Goal: Navigation & Orientation: Find specific page/section

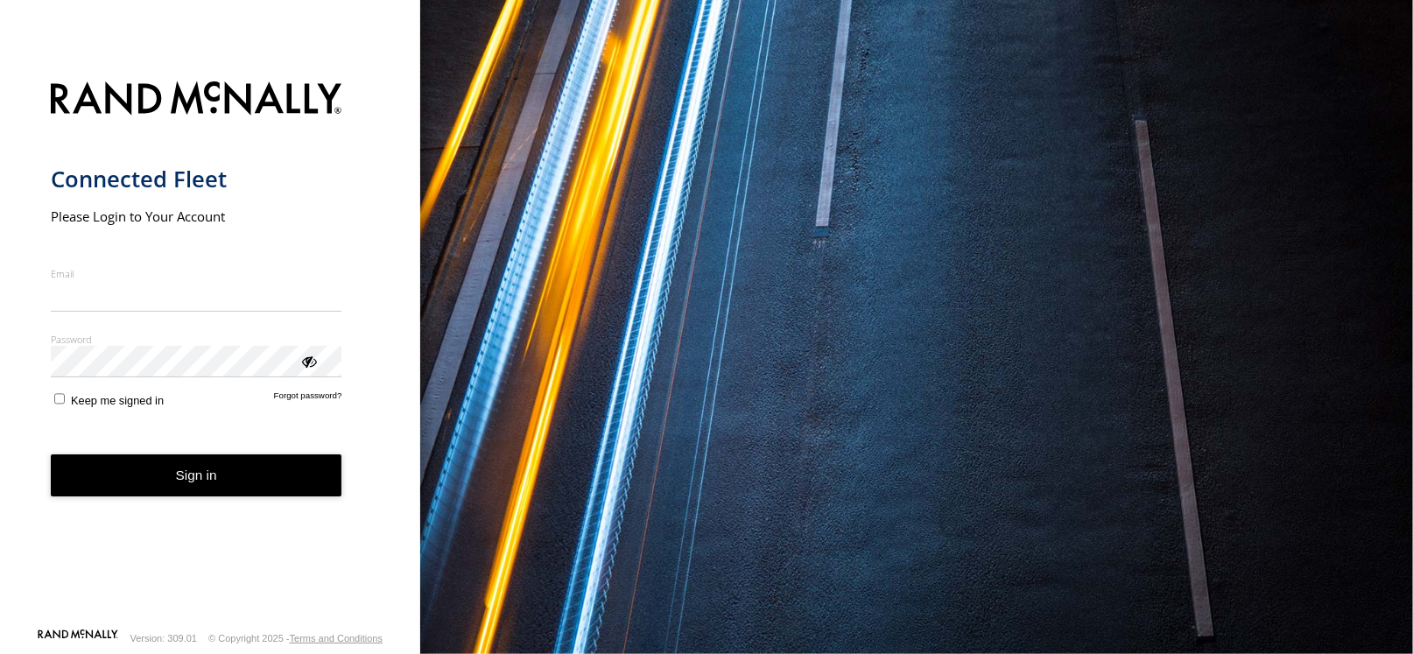
type input "**********"
click at [219, 477] on button "Sign in" at bounding box center [197, 475] width 292 height 43
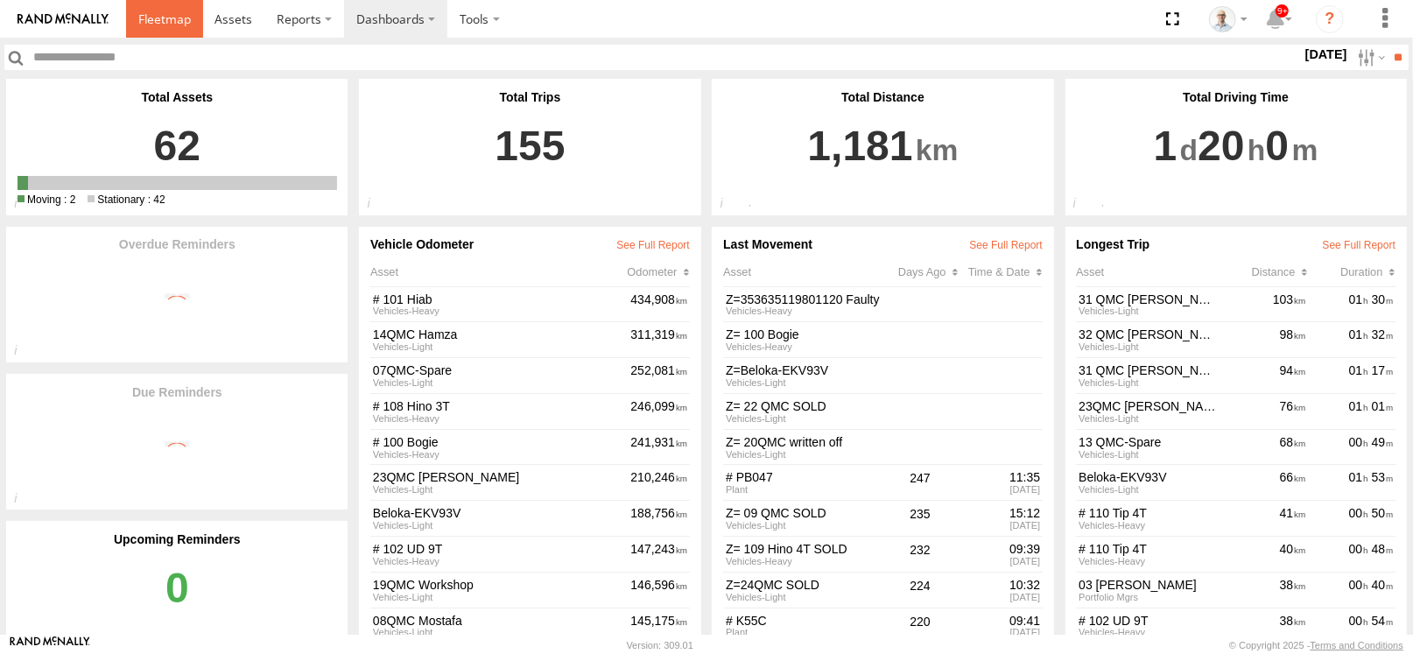
click at [156, 7] on link at bounding box center [164, 19] width 77 height 38
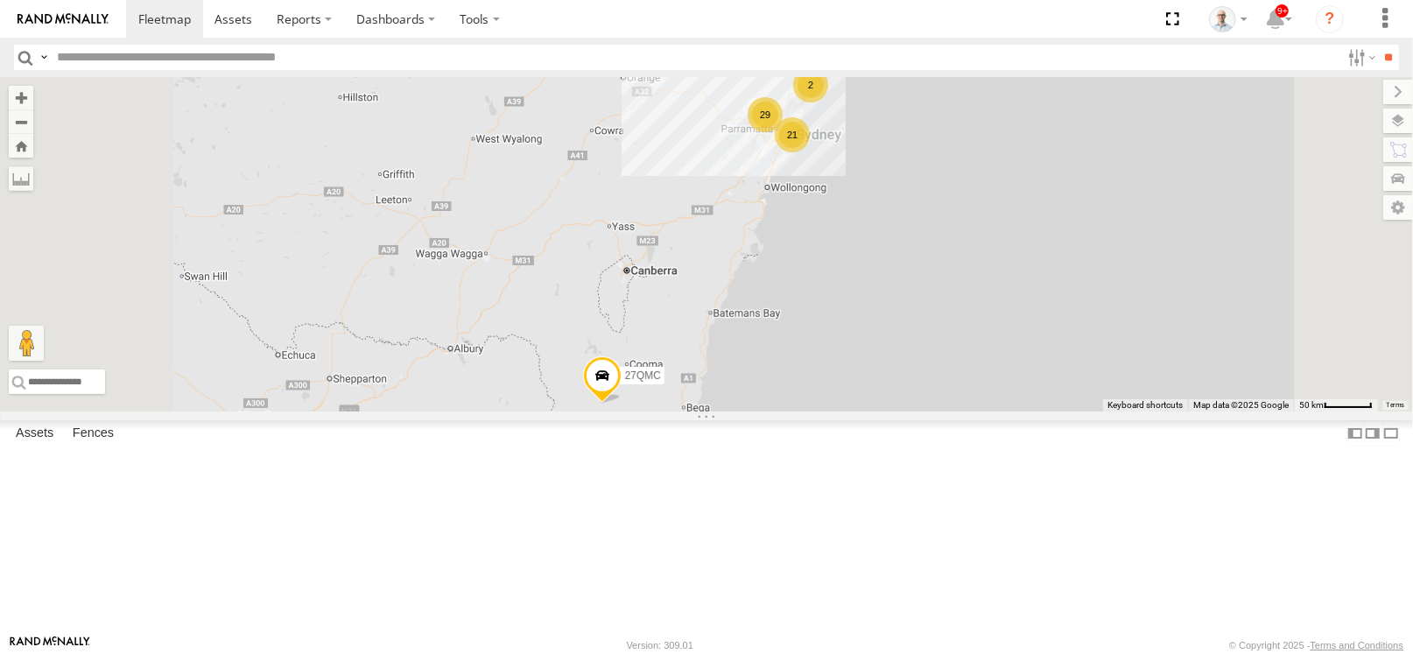
click at [783, 132] on div "29" at bounding box center [765, 114] width 35 height 35
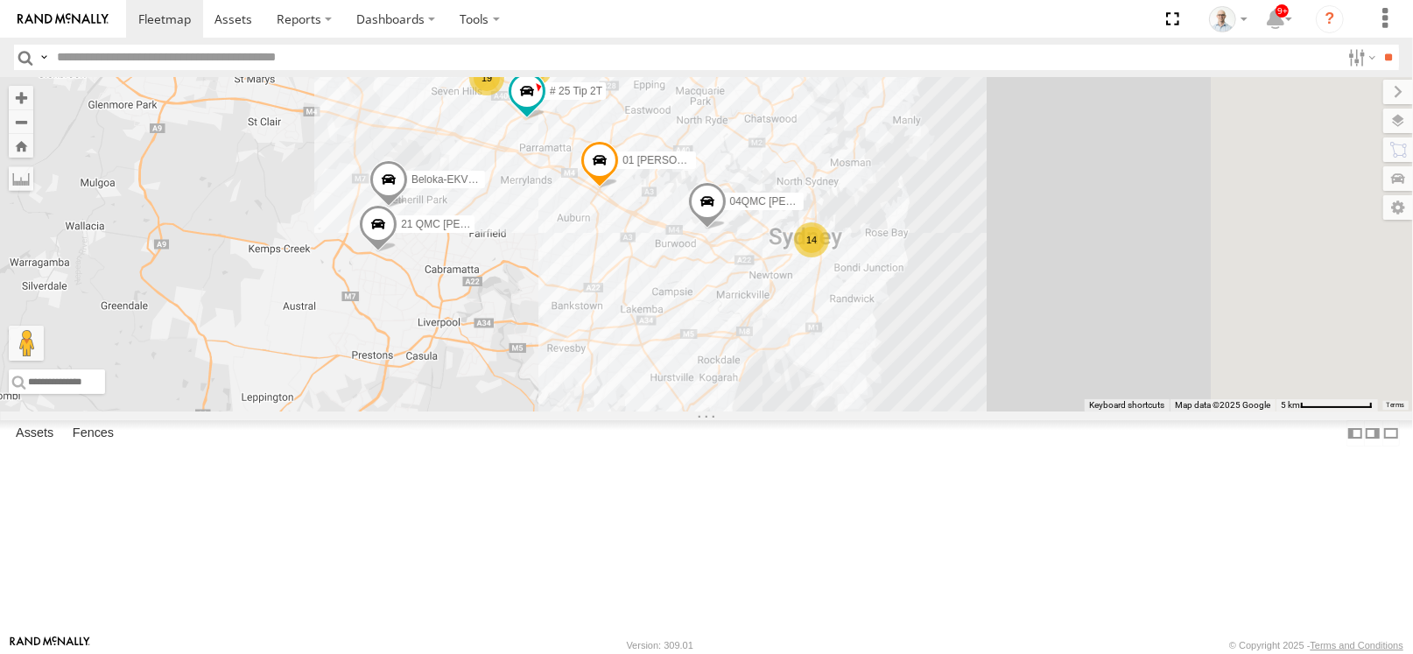
drag, startPoint x: 1054, startPoint y: 439, endPoint x: 775, endPoint y: 239, distance: 343.8
click at [775, 239] on div "27QMC 14 2 19 # KS75A # 25 Tip 2T 21 QMC Pat Junior 01 Lyndon Beloka-EKV93V 05Q…" at bounding box center [706, 244] width 1413 height 334
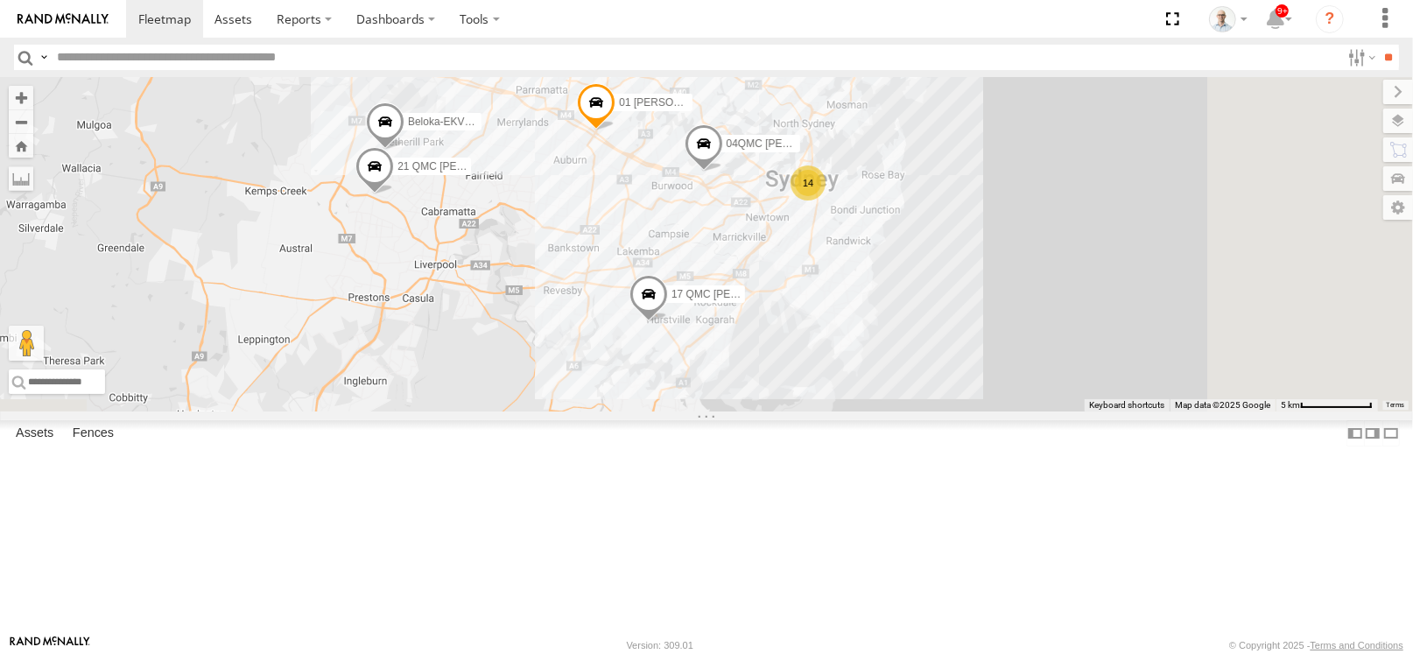
drag, startPoint x: 847, startPoint y: 370, endPoint x: 843, endPoint y: 306, distance: 64.9
click at [843, 306] on div "27QMC 14 2 19 # KS75A # 25 Tip 2T 21 QMC Pat Junior 01 Lyndon Beloka-EKV93V 05Q…" at bounding box center [706, 244] width 1413 height 334
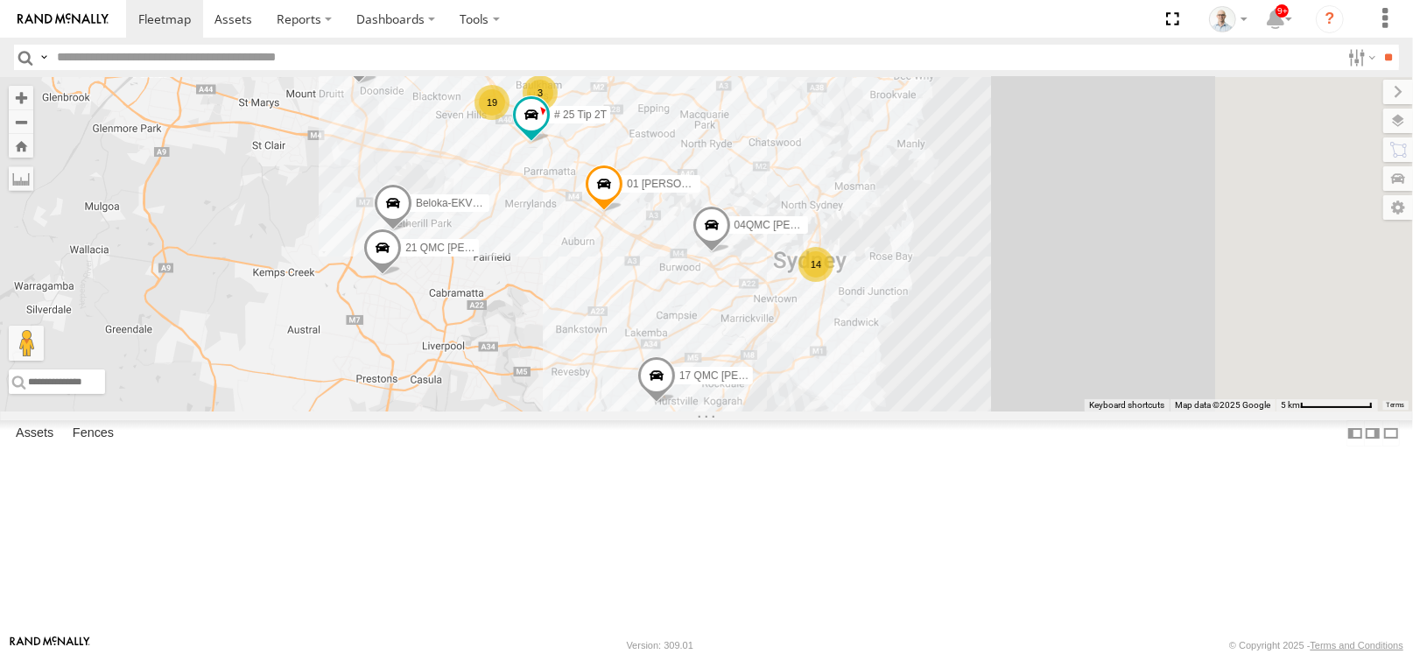
drag, startPoint x: 862, startPoint y: 258, endPoint x: 870, endPoint y: 342, distance: 84.4
click at [870, 342] on div "27QMC 14 2 19 # KS75A # 25 Tip 2T 21 QMC Pat Junior 01 Lyndon Beloka-EKV93V 05Q…" at bounding box center [706, 244] width 1413 height 334
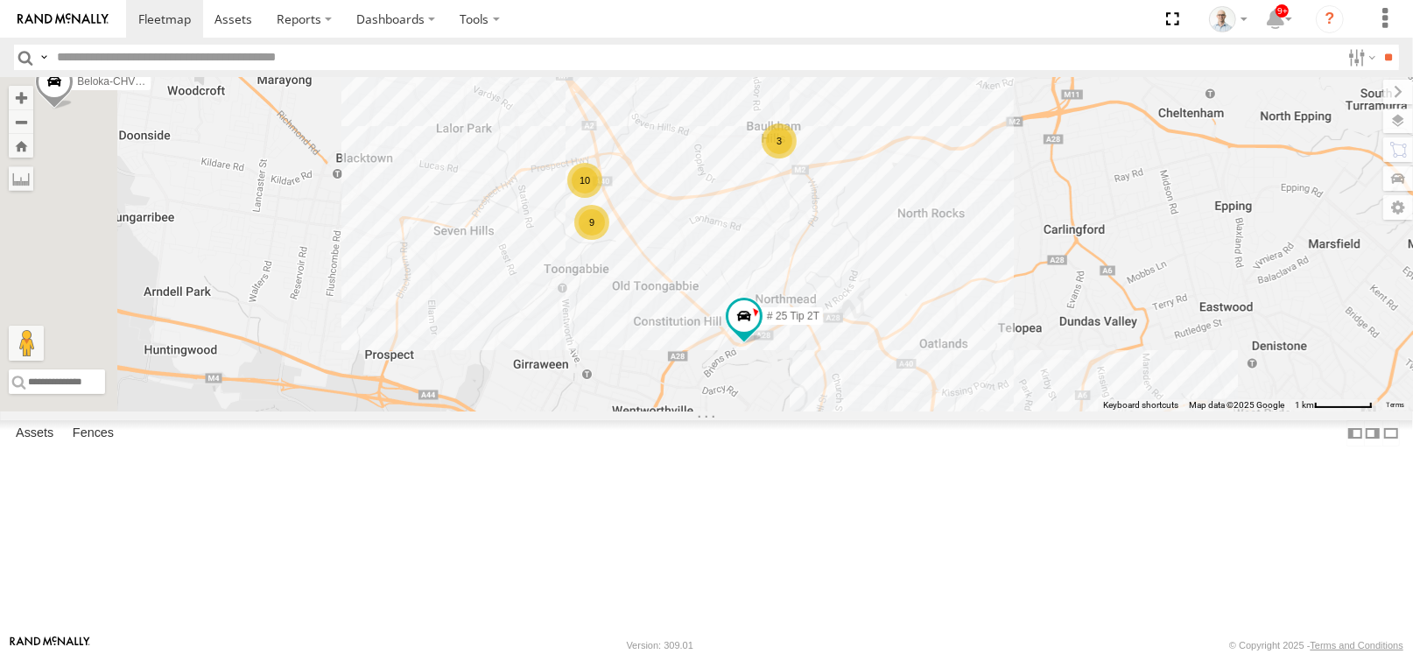
drag, startPoint x: 671, startPoint y: 214, endPoint x: 1001, endPoint y: 369, distance: 364.2
click at [1001, 369] on div "27QMC # KS75A # 25 Tip 2T 21 QMC Pat Junior 01 Lyndon Beloka-EKV93V 05QMC Jacks…" at bounding box center [706, 244] width 1413 height 334
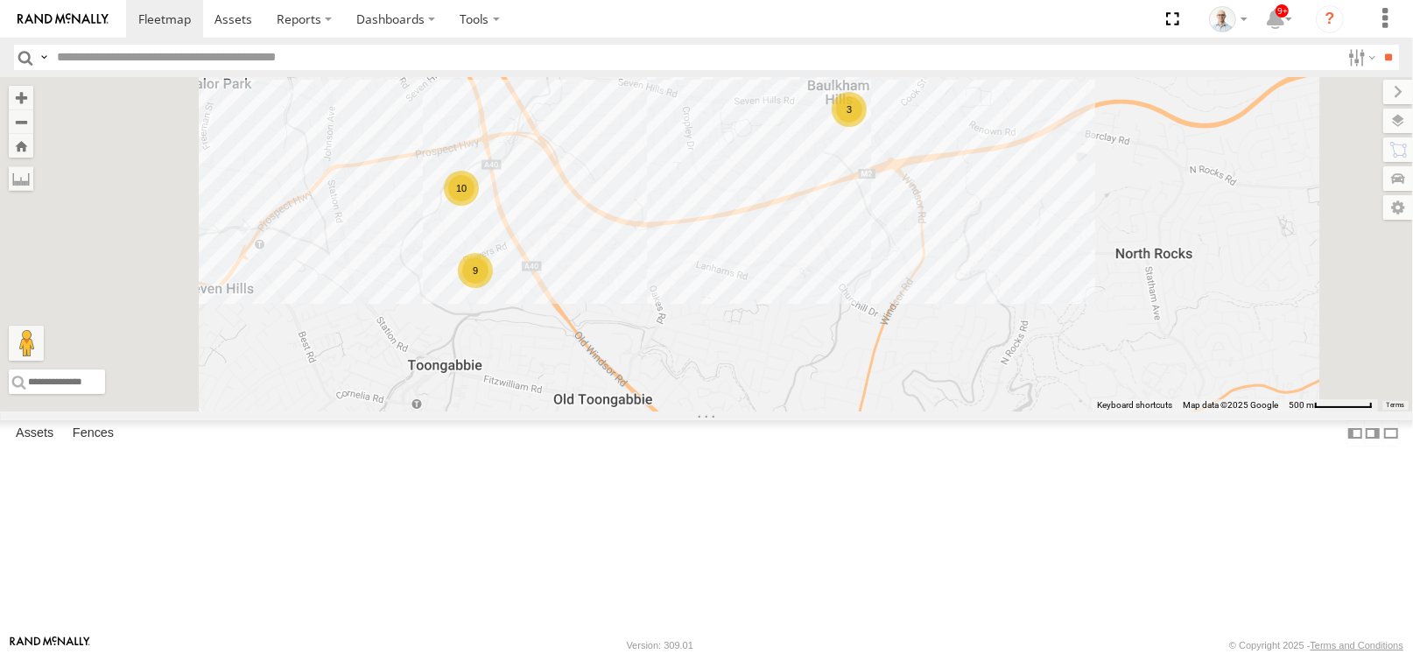
click at [493, 288] on div "9" at bounding box center [475, 270] width 35 height 35
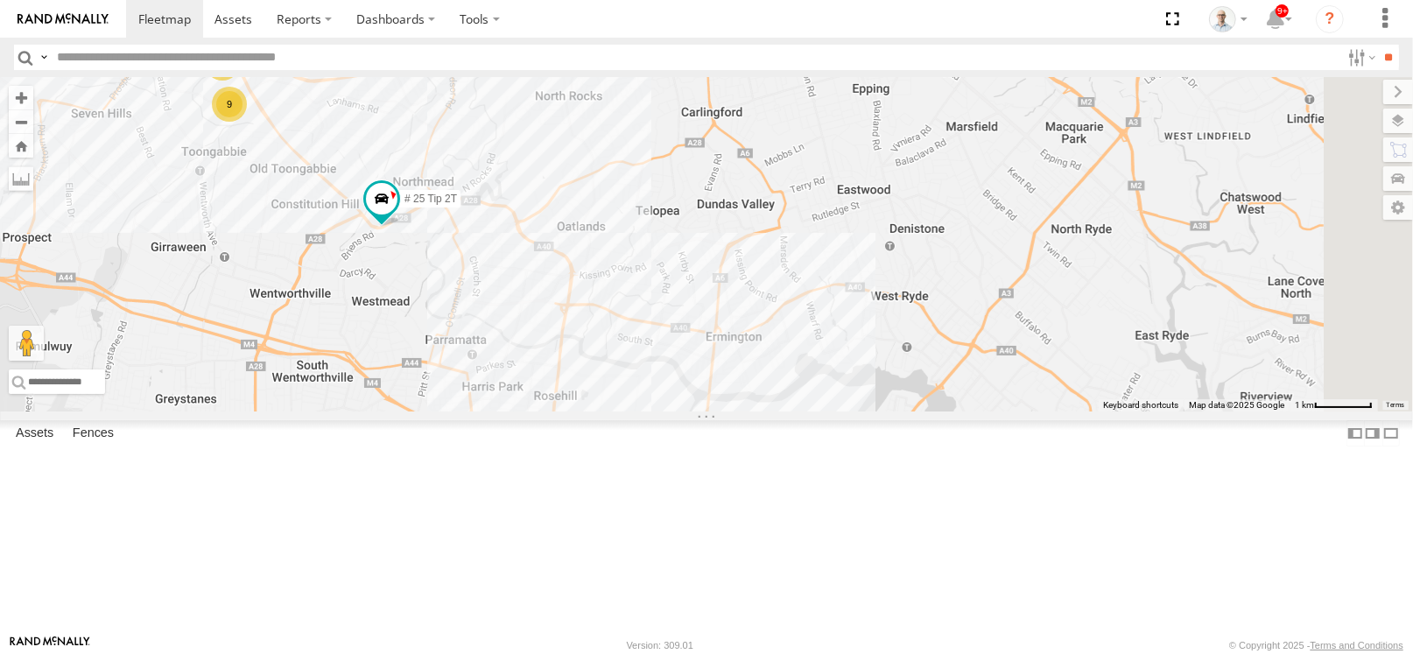
drag, startPoint x: 847, startPoint y: 456, endPoint x: 677, endPoint y: 307, distance: 226.5
click at [597, 277] on div "27QMC # KS75A # 25 Tip 2T 21 QMC Pat Junior 01 Lyndon Beloka-EKV93V 05QMC Jacks…" at bounding box center [706, 244] width 1413 height 334
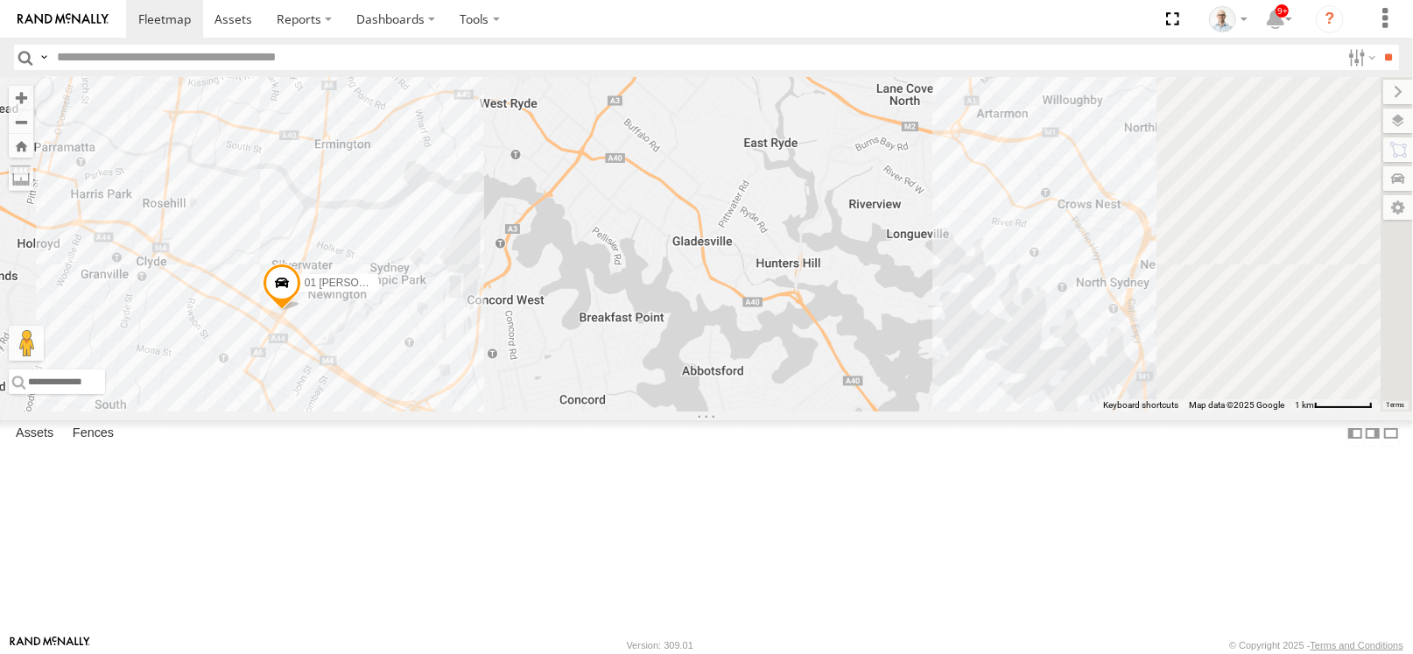
drag, startPoint x: 941, startPoint y: 434, endPoint x: 530, endPoint y: 230, distance: 459.2
click at [530, 230] on div "27QMC # KS75A # 25 Tip 2T 21 QMC Pat Junior 01 Lyndon Beloka-EKV93V 05QMC Jacks…" at bounding box center [706, 244] width 1413 height 334
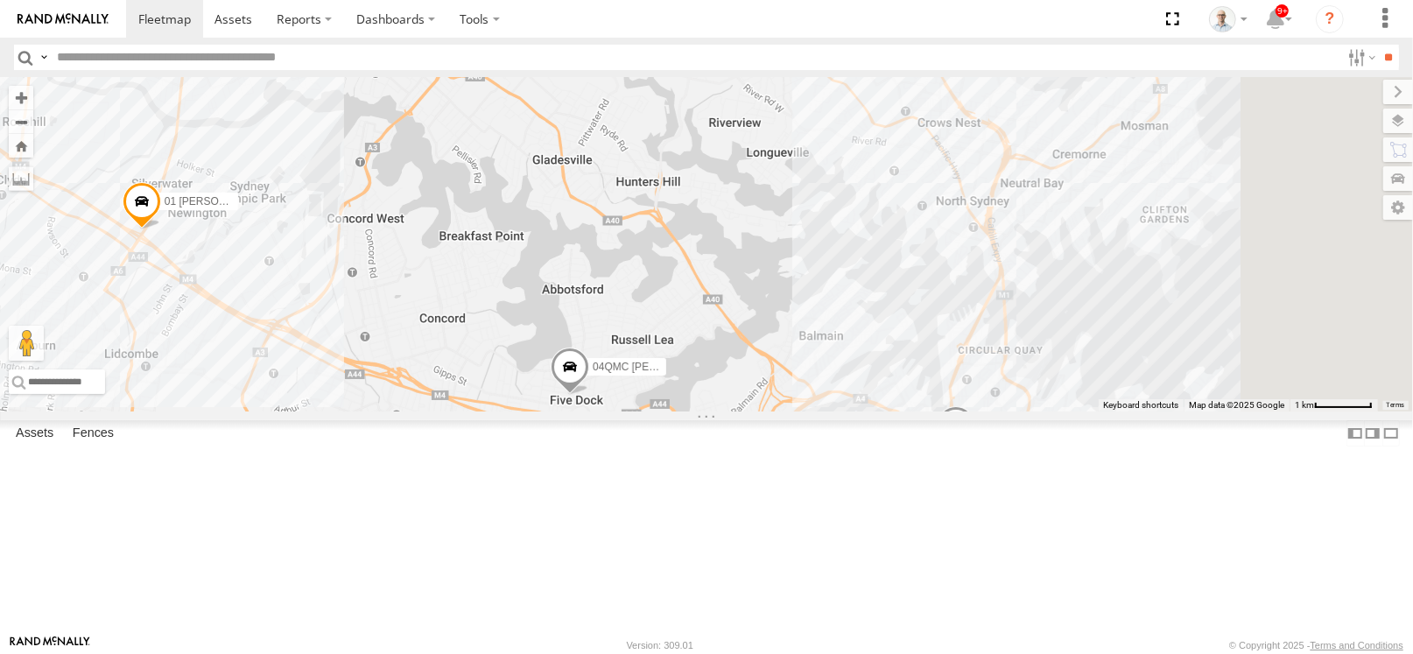
drag, startPoint x: 750, startPoint y: 419, endPoint x: 613, endPoint y: 338, distance: 159.7
click at [613, 338] on div "27QMC # KS75A # 25 Tip 2T 21 QMC Pat Junior 01 Lyndon Beloka-EKV93V 05QMC Jacks…" at bounding box center [706, 244] width 1413 height 334
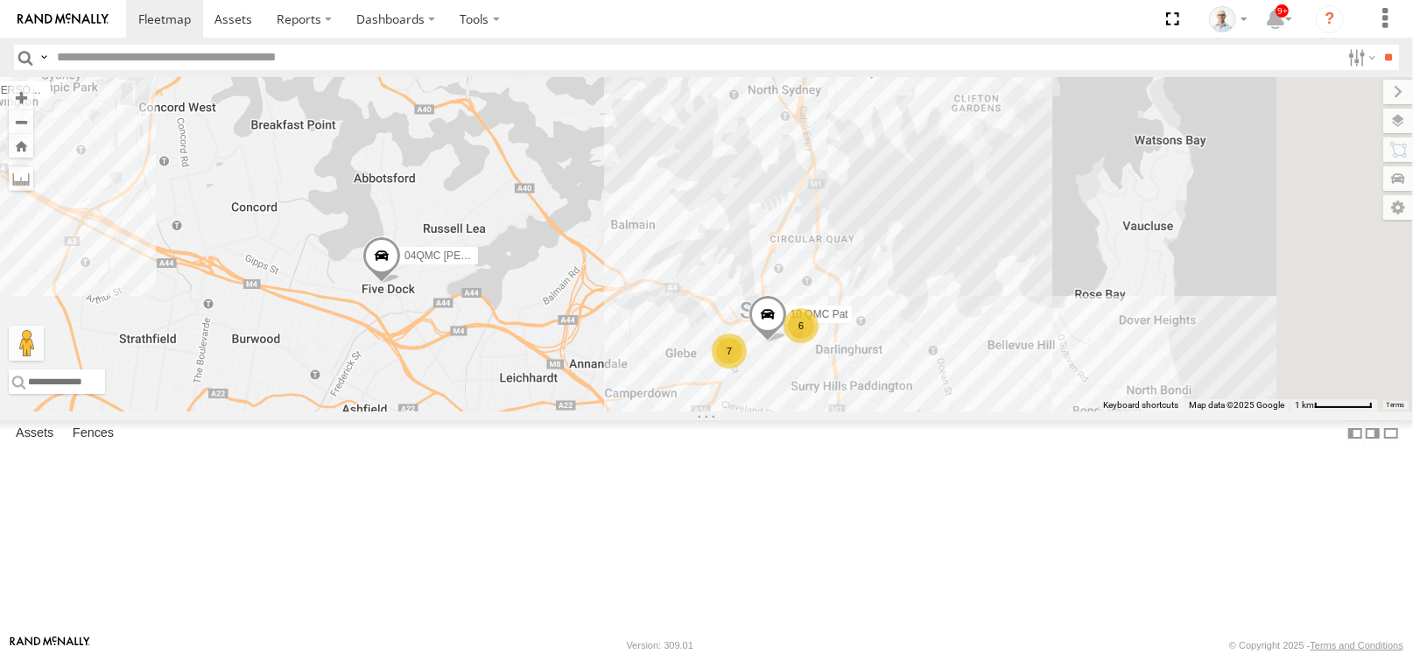
drag, startPoint x: 900, startPoint y: 439, endPoint x: 794, endPoint y: 377, distance: 122.8
click at [794, 377] on div "27QMC # KS75A # 25 Tip 2T 21 QMC Pat Junior 01 Lyndon Beloka-EKV93V 05QMC Jacks…" at bounding box center [706, 244] width 1413 height 334
click at [747, 369] on div "7" at bounding box center [729, 351] width 35 height 35
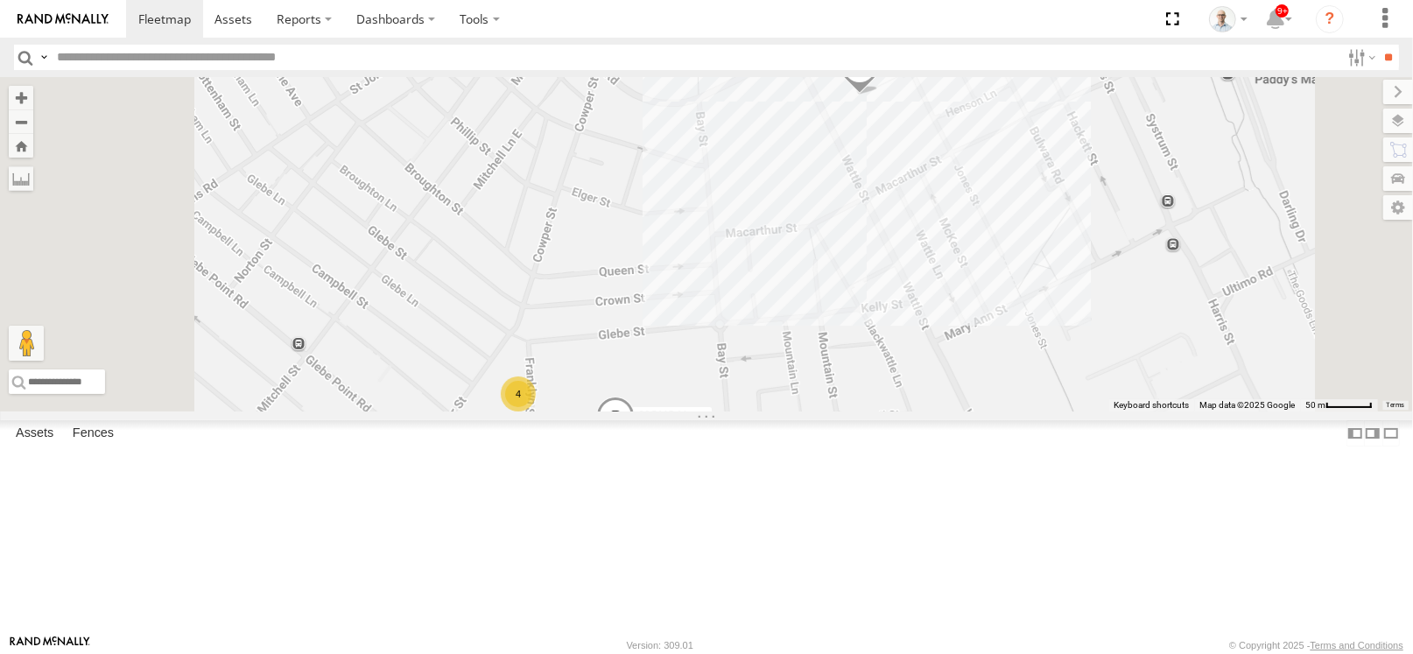
click at [536, 411] on div "4" at bounding box center [518, 393] width 35 height 35
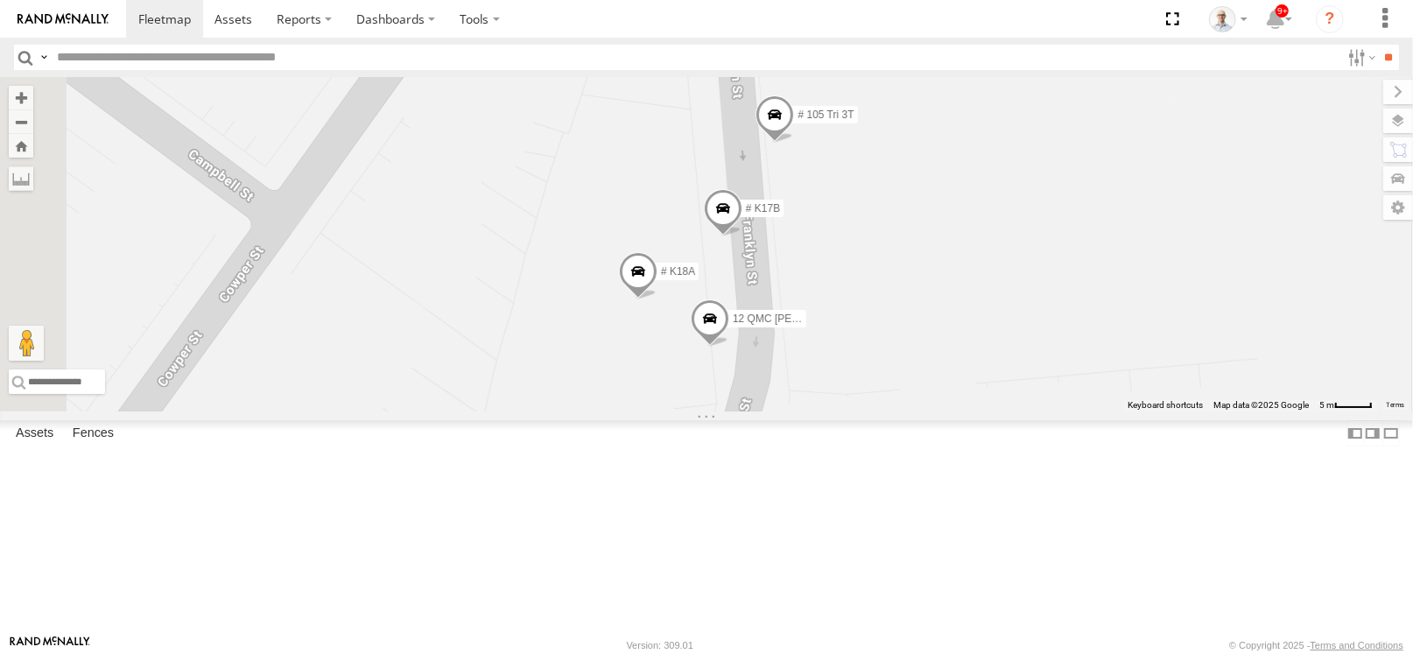
click at [794, 143] on span at bounding box center [774, 118] width 39 height 47
click at [762, 282] on div "27QMC # KS75A # 25 Tip 2T 21 QMC Pat Junior 01 Lyndon Beloka-EKV93V 05QMC Jacks…" at bounding box center [706, 244] width 1413 height 334
